Goal: Navigation & Orientation: Find specific page/section

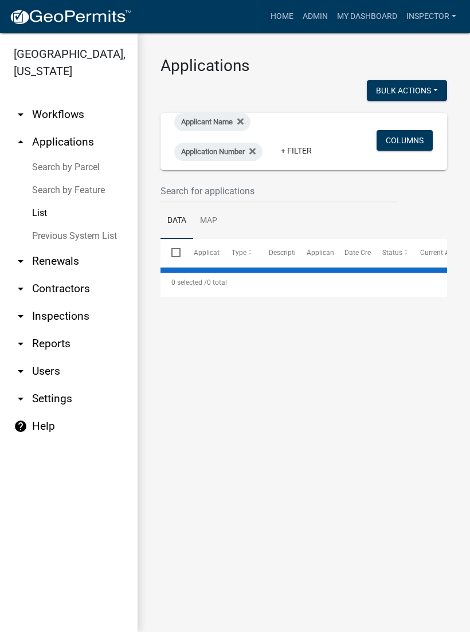
scroll to position [1, 0]
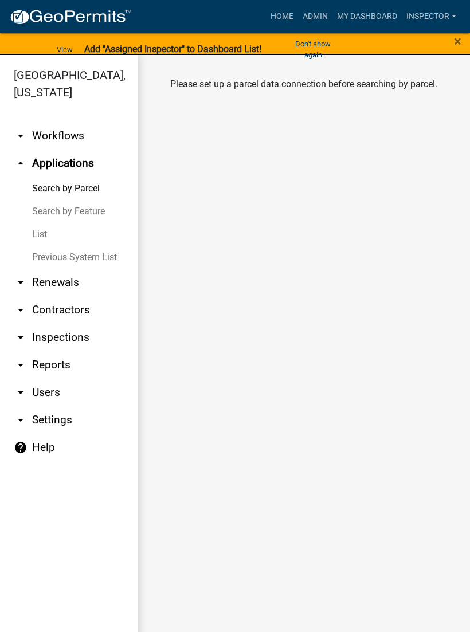
scroll to position [14, 0]
